Goal: Information Seeking & Learning: Learn about a topic

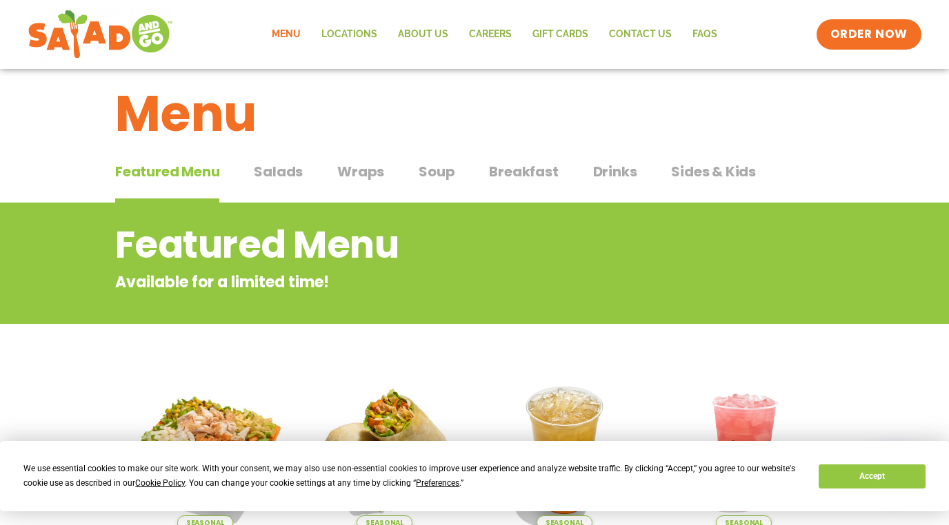
scroll to position [11, 0]
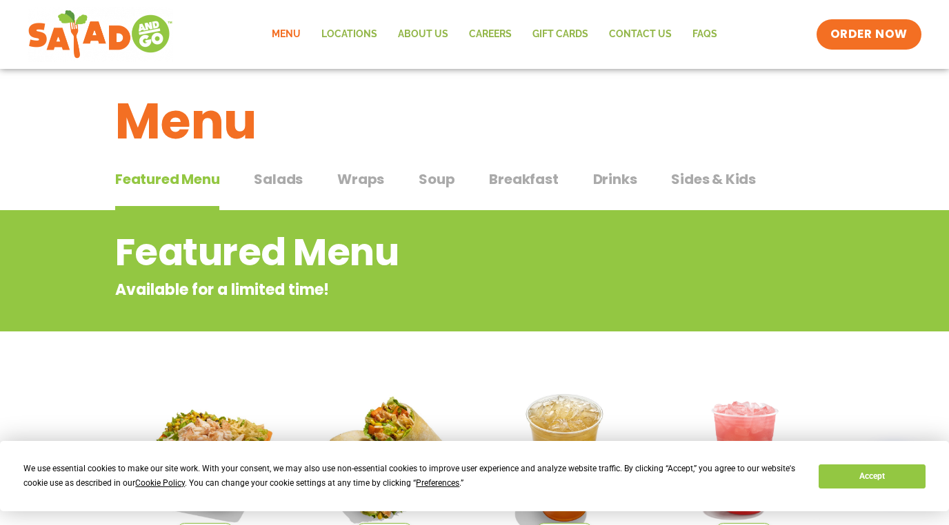
click at [356, 177] on span "Wraps" at bounding box center [360, 179] width 47 height 21
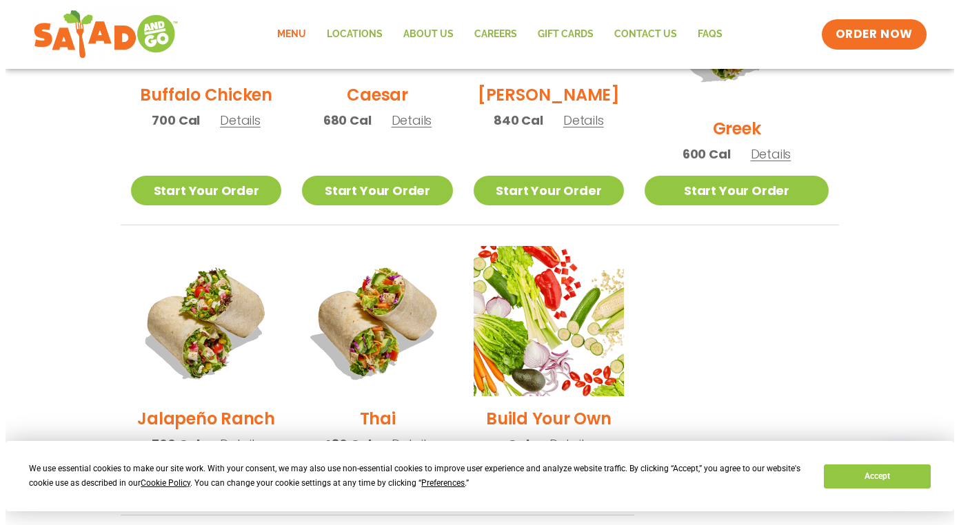
scroll to position [835, 0]
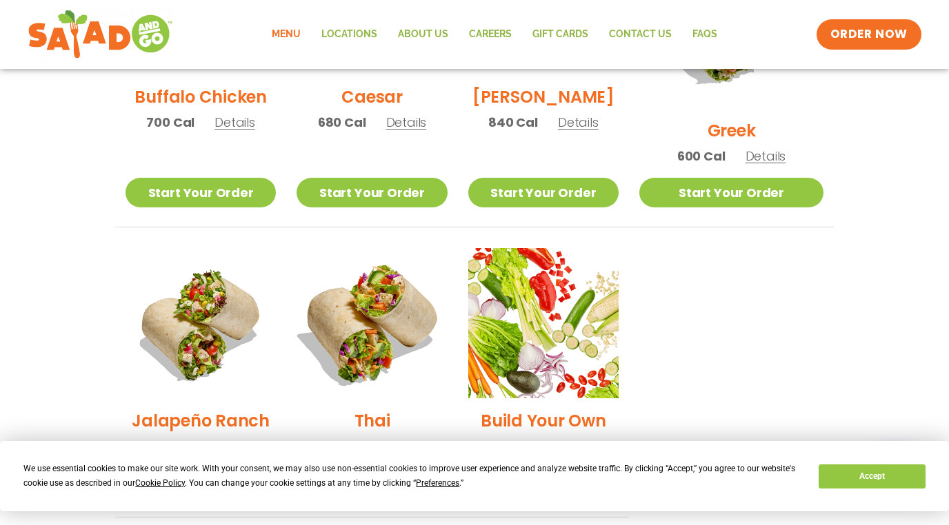
click at [376, 312] on img at bounding box center [371, 323] width 176 height 176
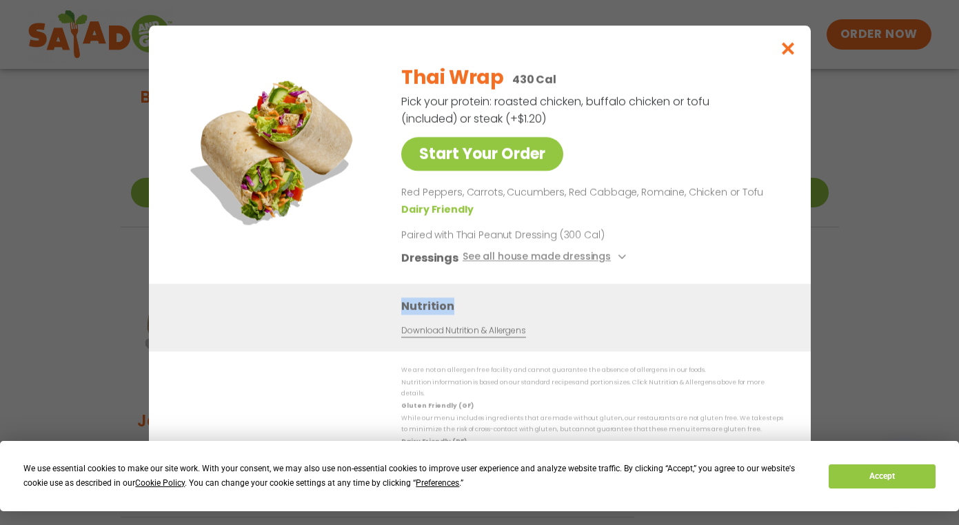
click at [376, 312] on div "Nutrition Download Nutrition & Allergens" at bounding box center [480, 317] width 662 height 68
click at [784, 54] on icon "Close modal" at bounding box center [787, 48] width 17 height 14
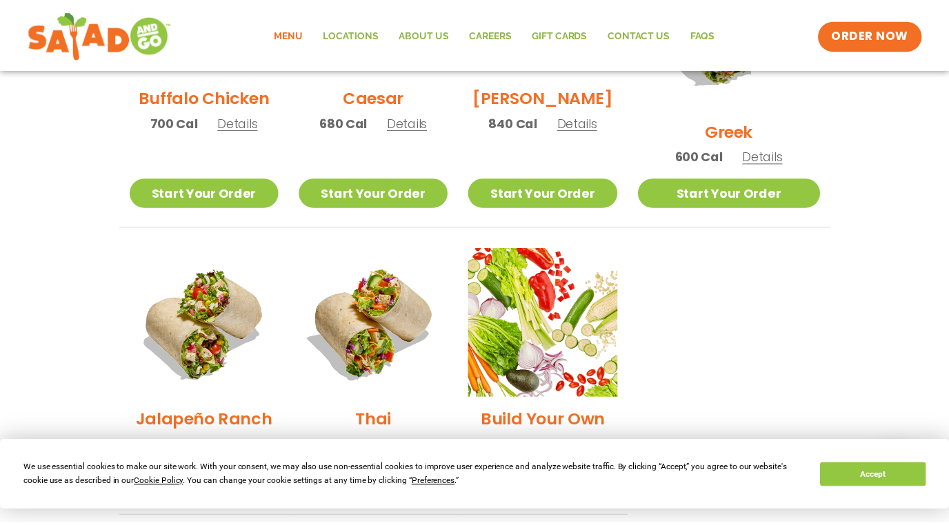
scroll to position [221, 0]
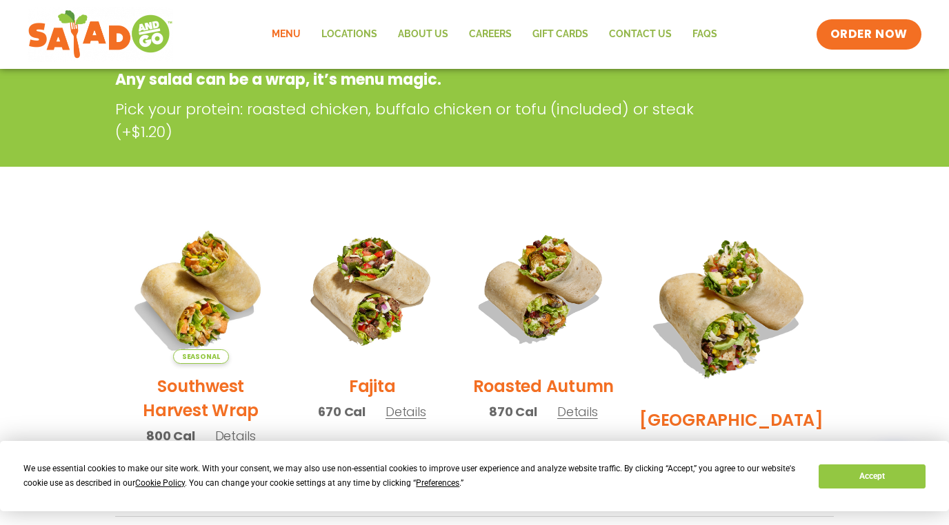
click at [285, 28] on link "Menu" at bounding box center [286, 35] width 50 height 32
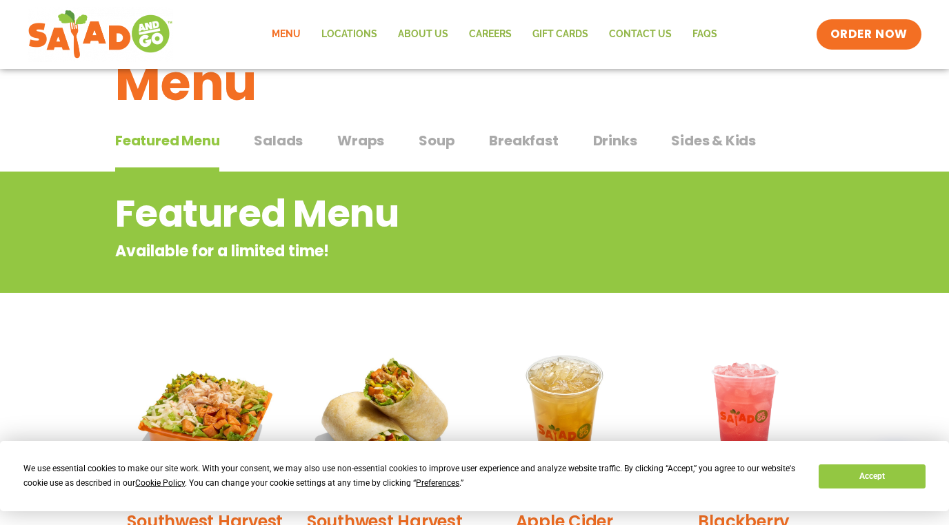
scroll to position [50, 0]
click at [274, 134] on span "Salads" at bounding box center [278, 140] width 49 height 21
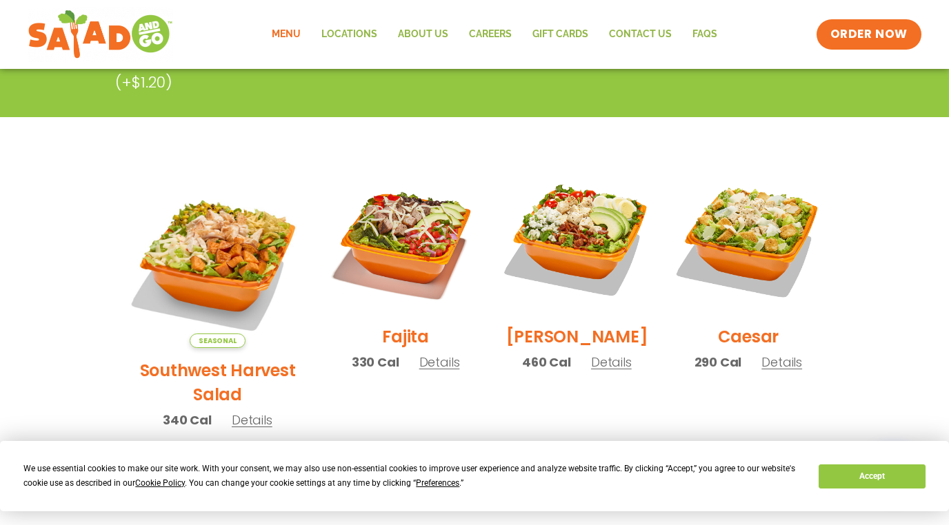
scroll to position [311, 0]
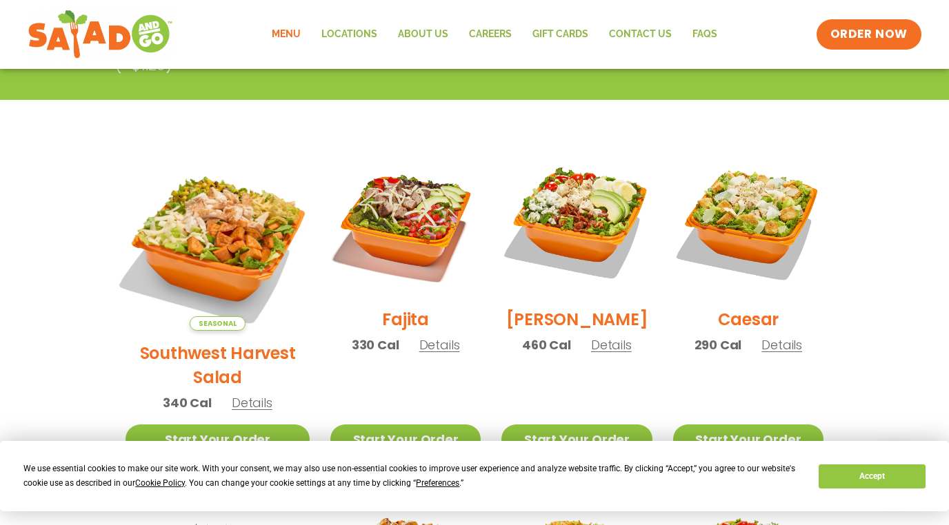
click at [214, 218] on img at bounding box center [218, 239] width 216 height 216
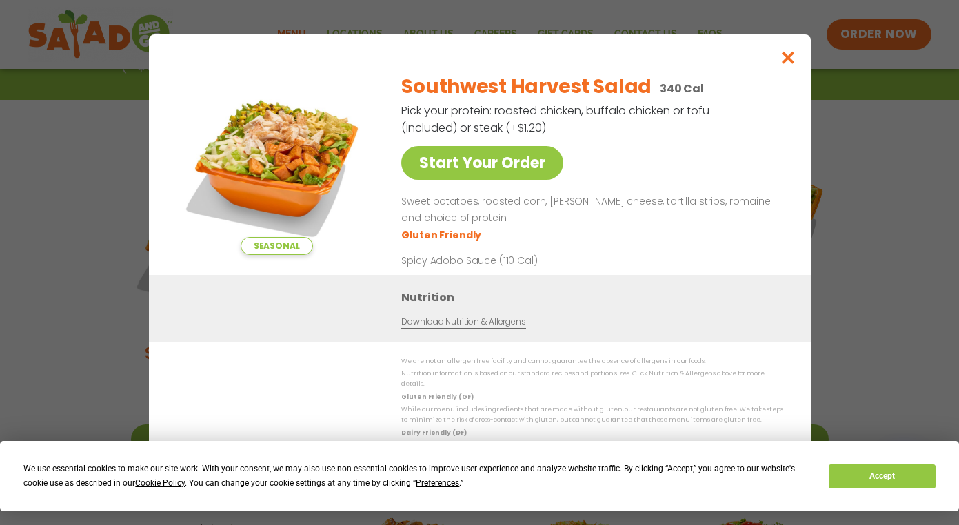
click at [785, 59] on icon "Close modal" at bounding box center [787, 57] width 17 height 14
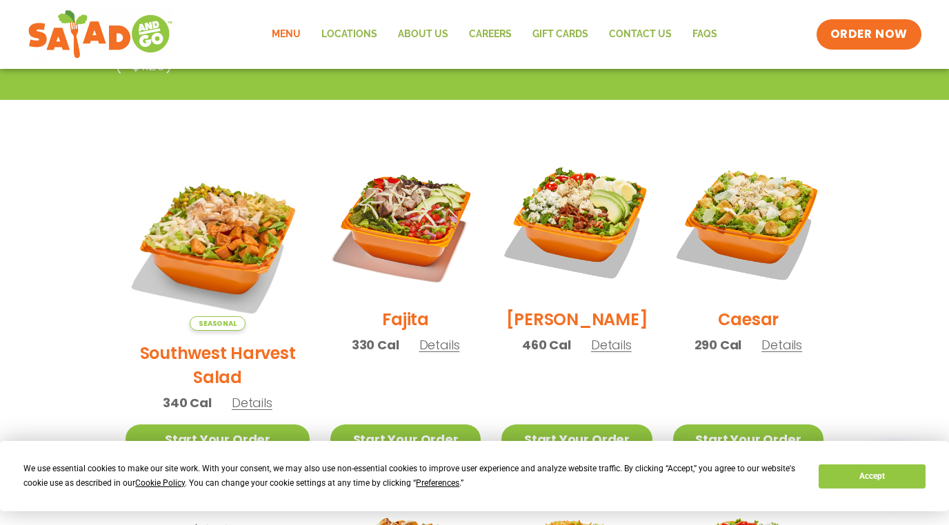
click at [785, 59] on div "Menu Locations About Us Careers GIFT CARDS Contact Us FAQs Menu Menu Locations …" at bounding box center [474, 34] width 893 height 55
click at [465, 362] on li "Fajita 330 Cal Details Start Your Order Start Your Order Fajita Salad 330 Cal P…" at bounding box center [405, 310] width 171 height 327
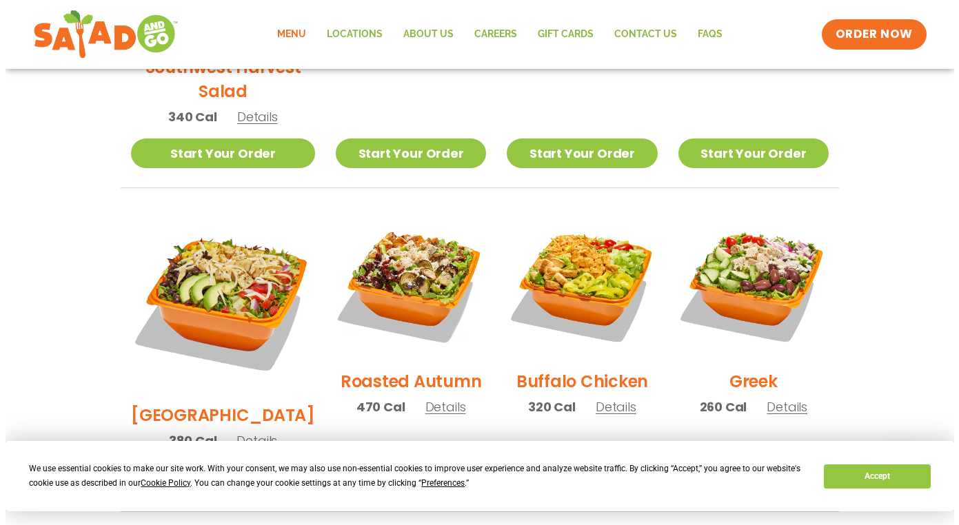
scroll to position [598, 0]
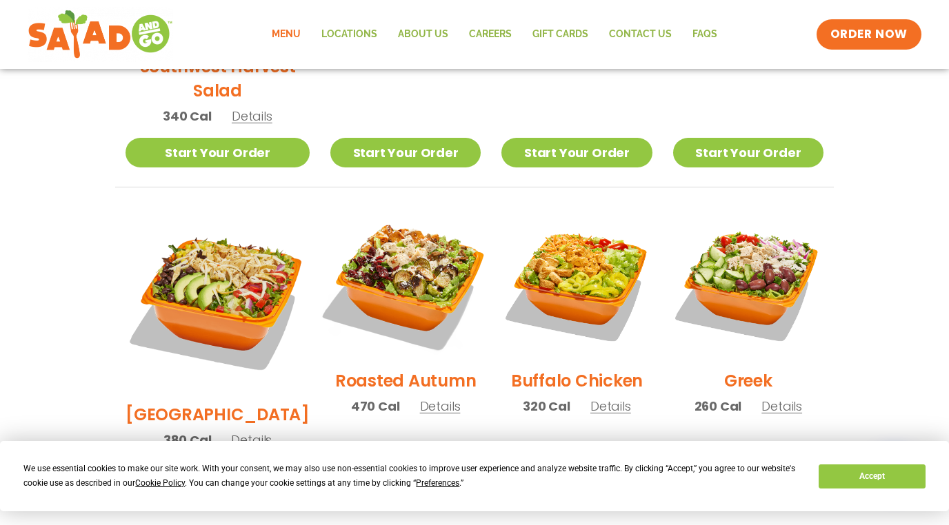
click at [398, 255] on img at bounding box center [405, 283] width 176 height 176
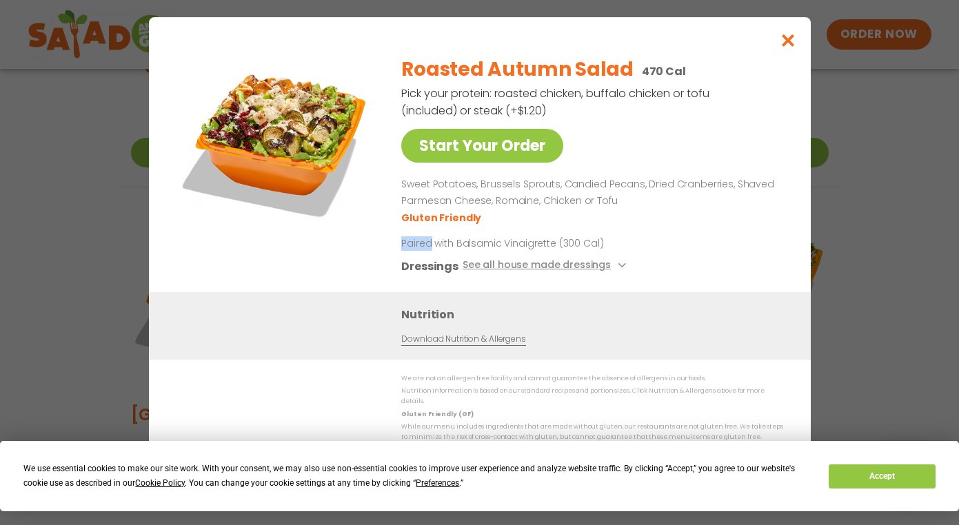
click at [398, 255] on div "Start Your Order Roasted Autumn Salad 470 Cal Pick your protein: roasted chicke…" at bounding box center [479, 168] width 607 height 247
click at [787, 41] on icon "Close modal" at bounding box center [787, 40] width 17 height 14
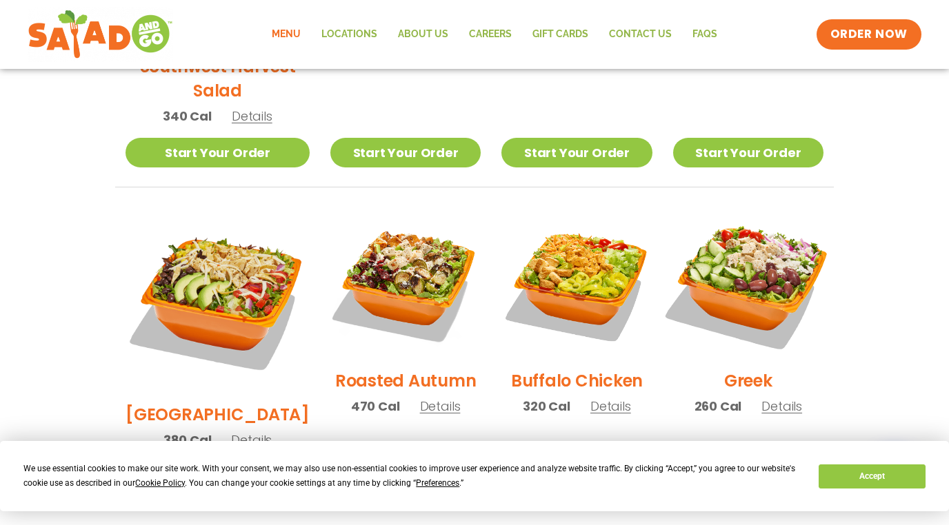
click at [755, 248] on img at bounding box center [748, 283] width 176 height 176
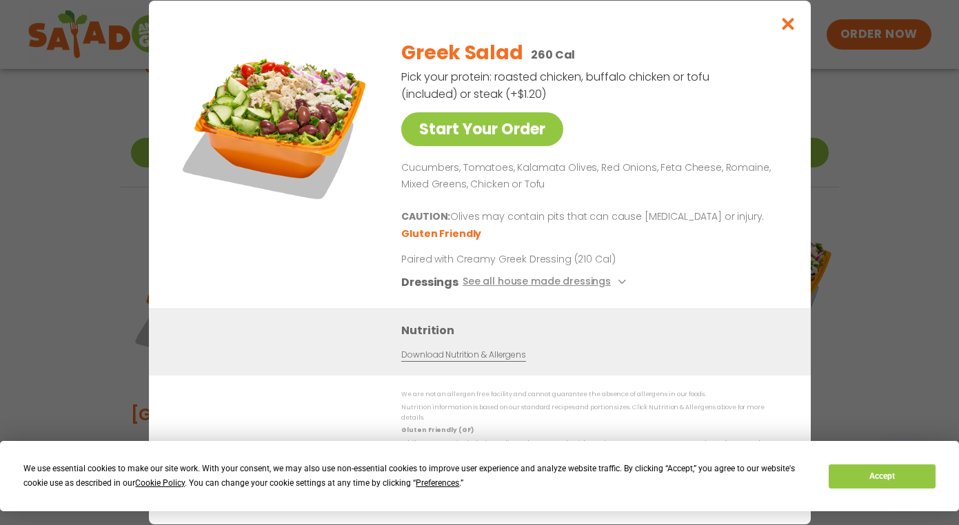
click at [755, 248] on div "Greek Salad 260 Cal Pick your protein: roasted chicken, buffalo chicken or tofu…" at bounding box center [589, 168] width 376 height 280
